Goal: Information Seeking & Learning: Learn about a topic

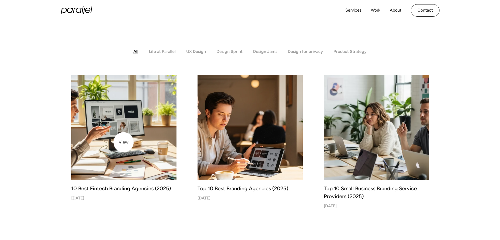
drag, startPoint x: 0, startPoint y: 0, endPoint x: 124, endPoint y: 142, distance: 188.3
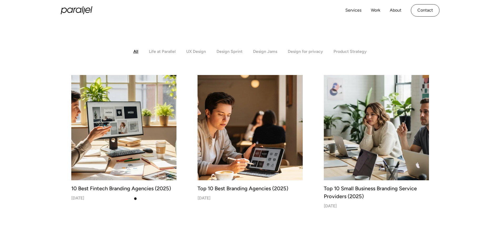
drag, startPoint x: 124, startPoint y: 142, endPoint x: 137, endPoint y: 206, distance: 65.5
click at [137, 206] on div "10 Best Fintech Branding Agencies (2025) Aug 20, 2025" at bounding box center [123, 142] width 105 height 135
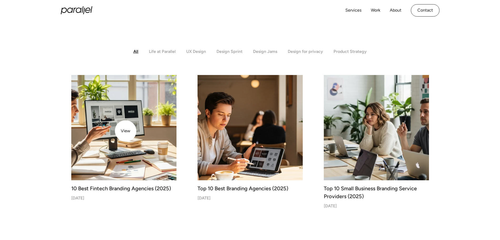
click at [125, 130] on img at bounding box center [124, 127] width 110 height 110
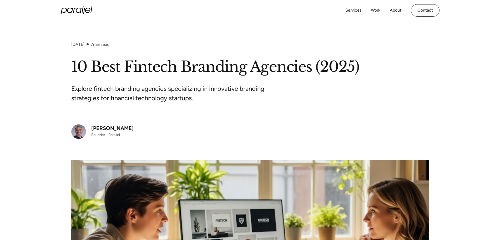
drag, startPoint x: 130, startPoint y: 128, endPoint x: 92, endPoint y: 130, distance: 38.4
click at [92, 130] on div "[PERSON_NAME] Founder - Parallel" at bounding box center [249, 129] width 357 height 20
copy div "[PERSON_NAME]"
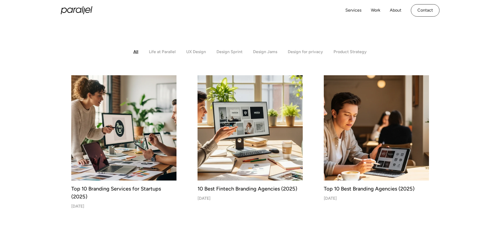
scroll to position [118, 0]
